Goal: Task Accomplishment & Management: Use online tool/utility

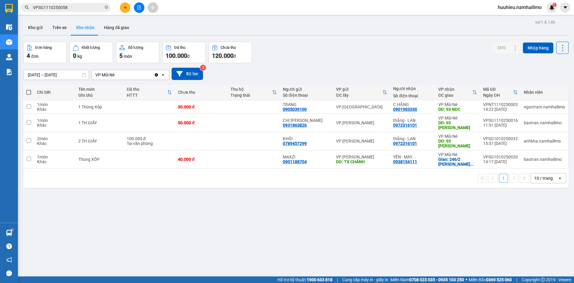
click at [532, 4] on span "huuhieu.namhailimo" at bounding box center [520, 7] width 54 height 7
click at [528, 17] on span "Đăng xuất" at bounding box center [522, 18] width 41 height 7
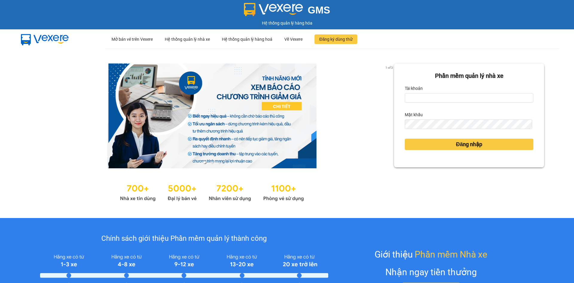
click at [445, 92] on div "Tài khoản" at bounding box center [469, 88] width 129 height 10
click at [436, 102] on input "Tài khoản" at bounding box center [469, 98] width 129 height 10
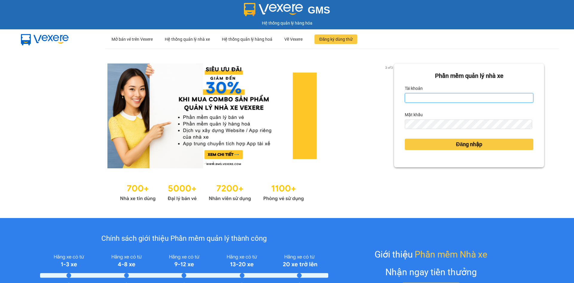
type input "kimngan.namhailimo"
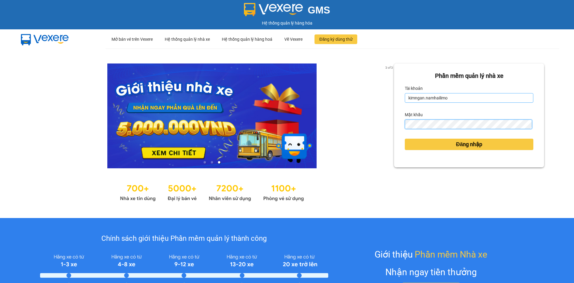
click at [405, 138] on button "Đăng nhập" at bounding box center [469, 143] width 129 height 11
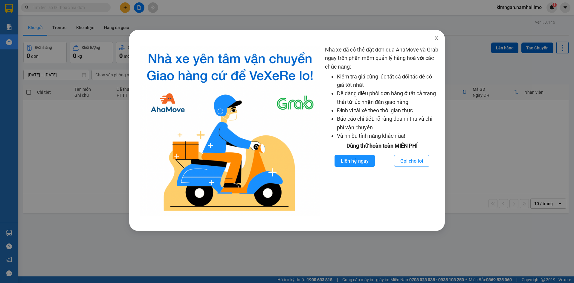
click at [439, 40] on span "Close" at bounding box center [436, 38] width 17 height 17
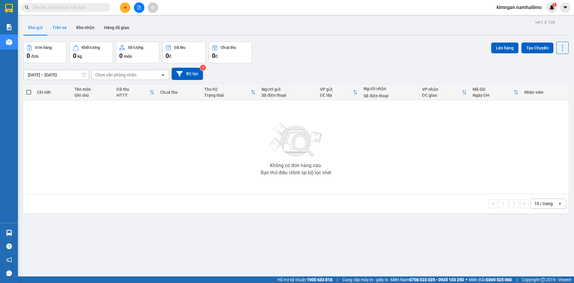
click at [67, 31] on button "Trên xe" at bounding box center [60, 27] width 24 height 14
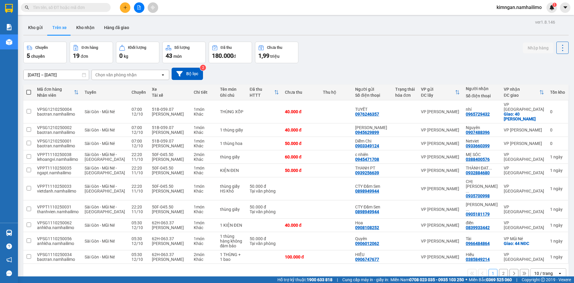
click at [141, 77] on div "Chọn văn phòng nhận" at bounding box center [126, 75] width 69 height 10
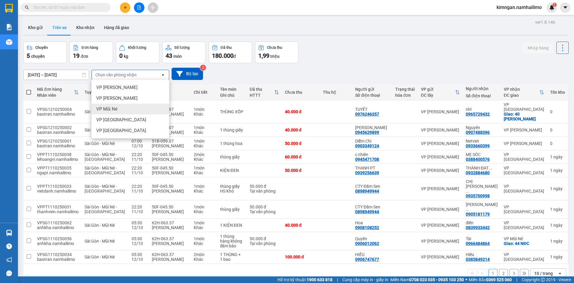
click at [140, 113] on div "VP Mũi Né" at bounding box center [130, 108] width 78 height 11
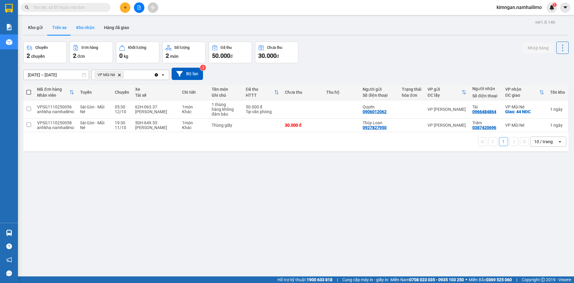
click at [89, 32] on button "Kho nhận" at bounding box center [85, 27] width 28 height 14
